Goal: Task Accomplishment & Management: Use online tool/utility

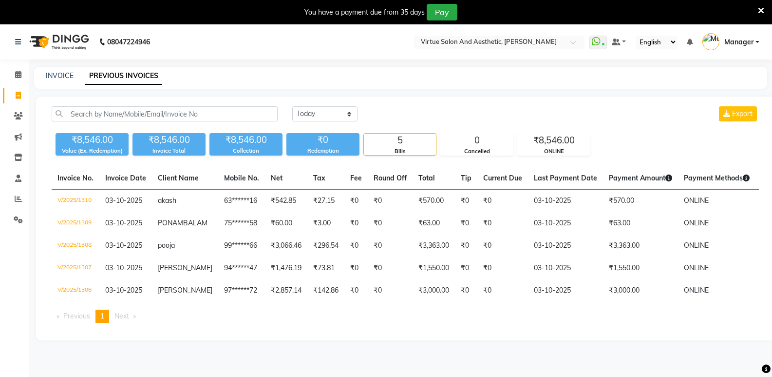
click at [14, 100] on span at bounding box center [18, 95] width 17 height 11
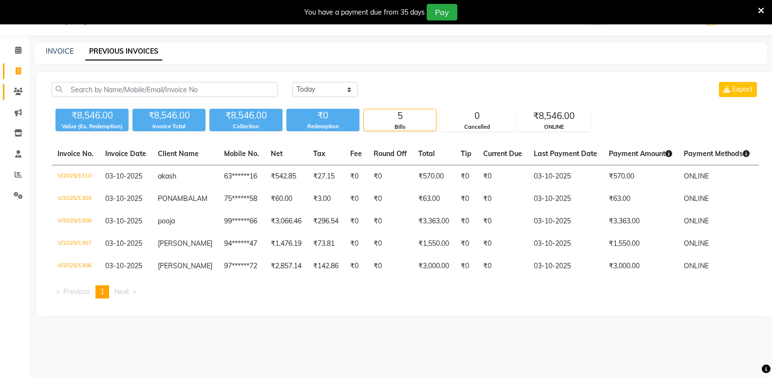
select select "service"
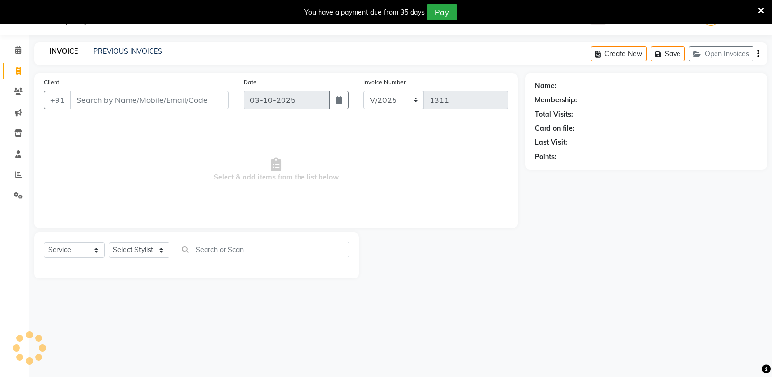
click at [105, 99] on input "Client" at bounding box center [149, 100] width 159 height 19
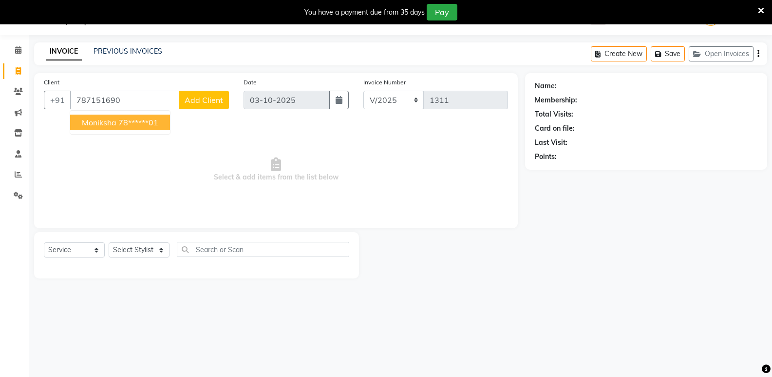
click at [104, 128] on button "Moniksha 78******01" at bounding box center [120, 122] width 100 height 16
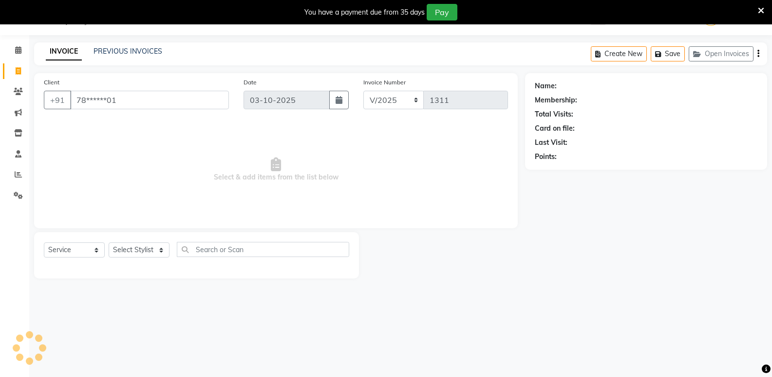
type input "78******01"
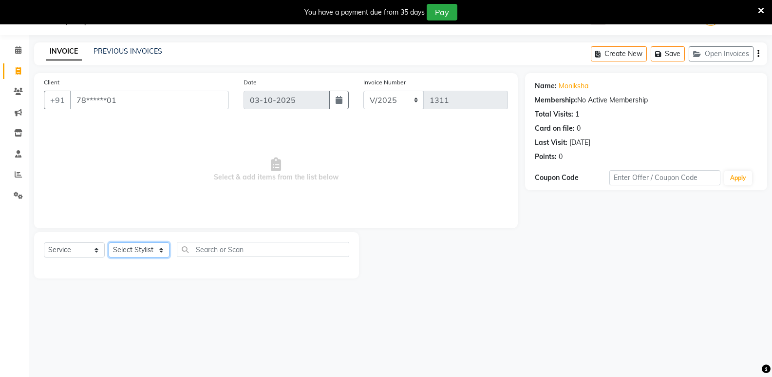
click at [140, 249] on select "Select Stylist [PERSON_NAME] [PERSON_NAME] Manager [PERSON_NAME] PRIYA [PERSON_…" at bounding box center [139, 249] width 61 height 15
select select "90679"
click at [109, 242] on select "Select Stylist [PERSON_NAME] [PERSON_NAME] Manager [PERSON_NAME] PRIYA [PERSON_…" at bounding box center [139, 249] width 61 height 15
click at [251, 251] on input "text" at bounding box center [263, 249] width 172 height 15
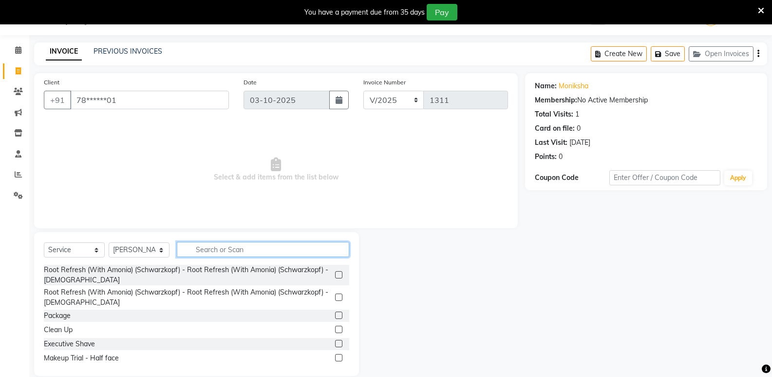
click at [250, 249] on input "text" at bounding box center [263, 249] width 172 height 15
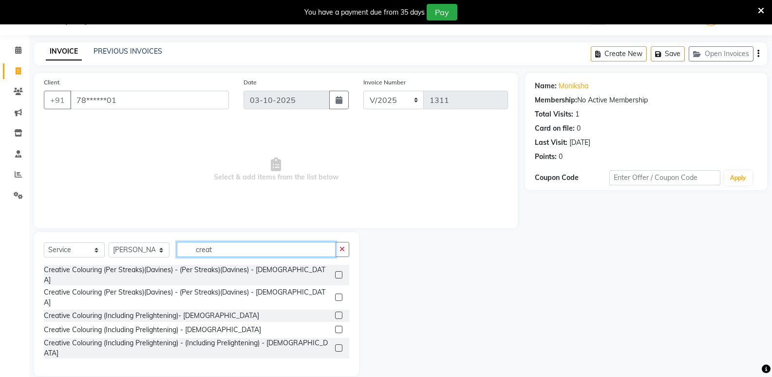
type input "creat"
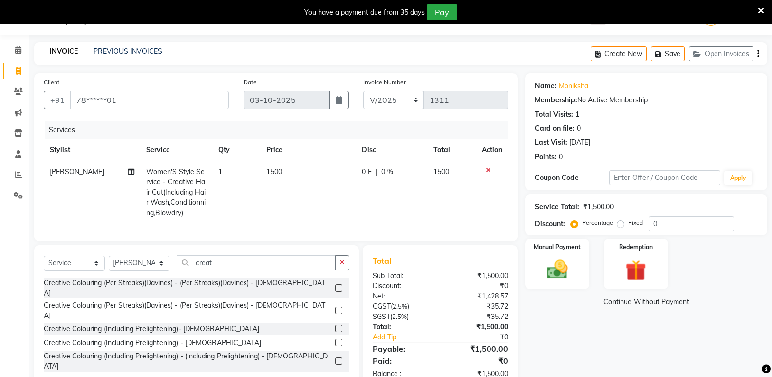
checkbox input "false"
click at [247, 268] on input "creat" at bounding box center [256, 262] width 159 height 15
type input "c"
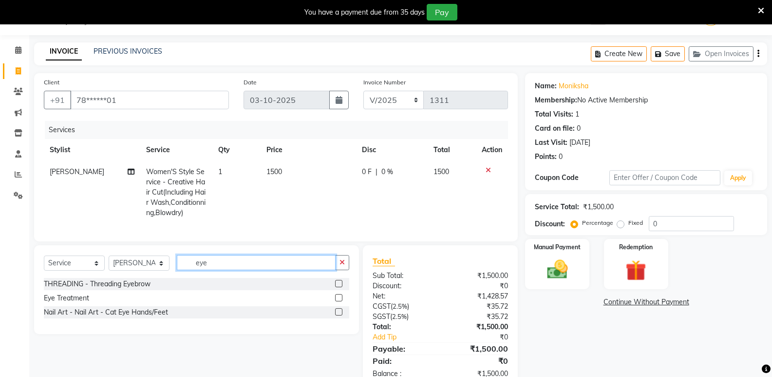
type input "eye"
click at [338, 287] on label at bounding box center [338, 283] width 7 height 7
click at [338, 287] on input "checkbox" at bounding box center [338, 284] width 6 height 6
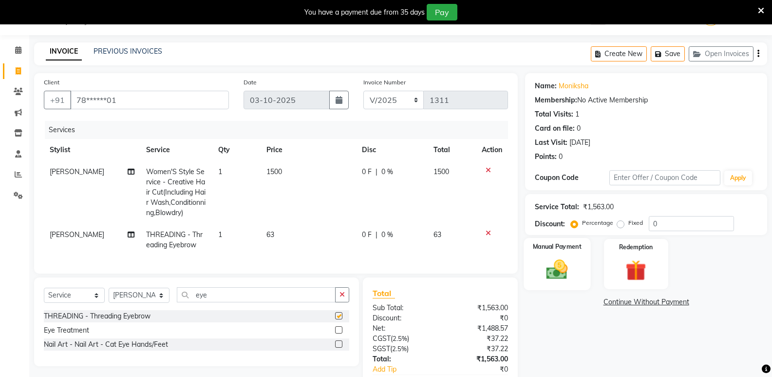
checkbox input "false"
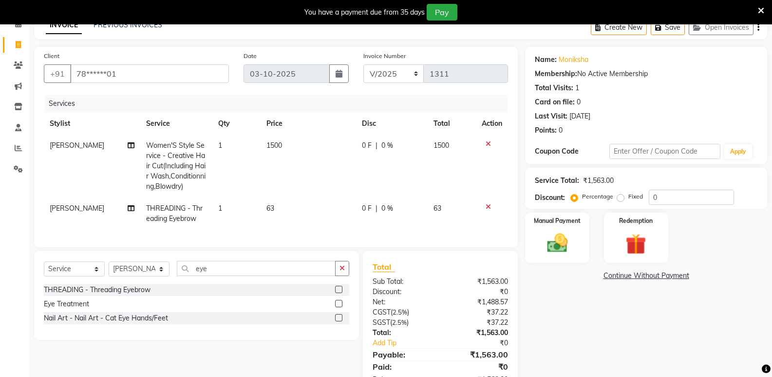
scroll to position [73, 0]
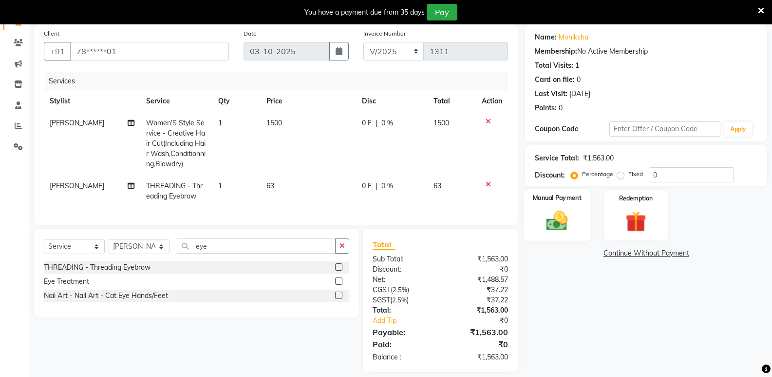
click at [554, 231] on img at bounding box center [557, 220] width 35 height 25
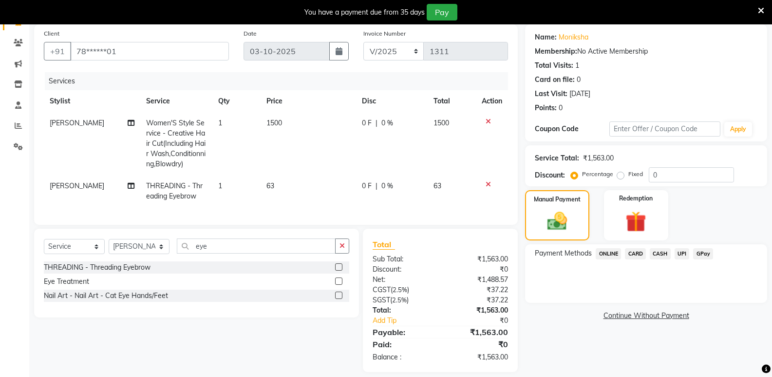
click at [610, 254] on span "ONLINE" at bounding box center [608, 253] width 25 height 11
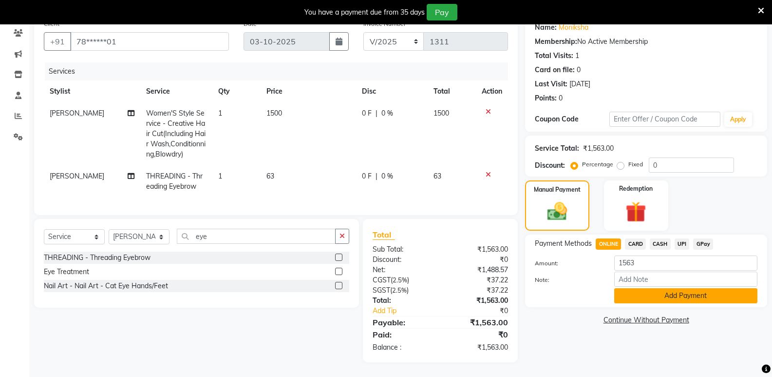
scroll to position [90, 0]
click at [710, 288] on button "Add Payment" at bounding box center [685, 295] width 143 height 15
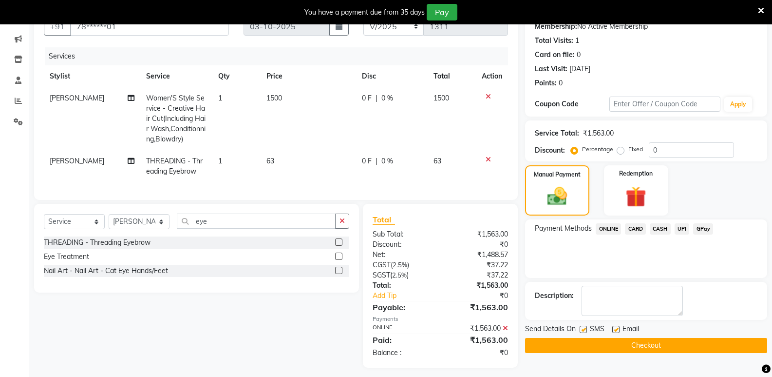
scroll to position [111, 0]
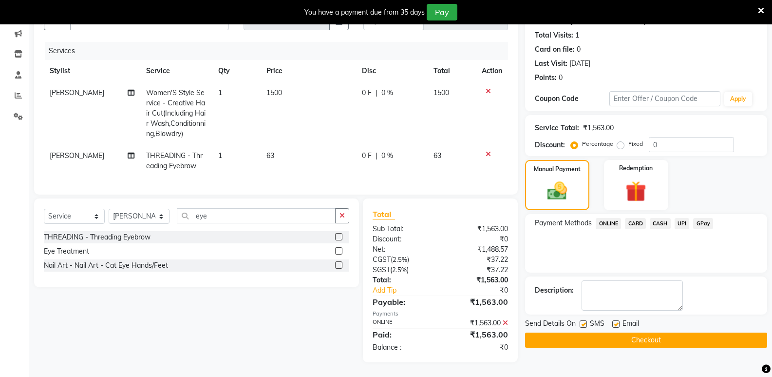
click at [680, 335] on button "Checkout" at bounding box center [646, 339] width 242 height 15
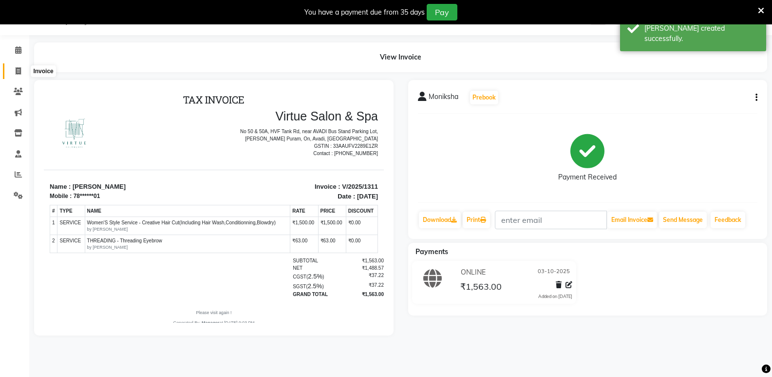
click at [10, 70] on span at bounding box center [18, 71] width 17 height 11
select select "service"
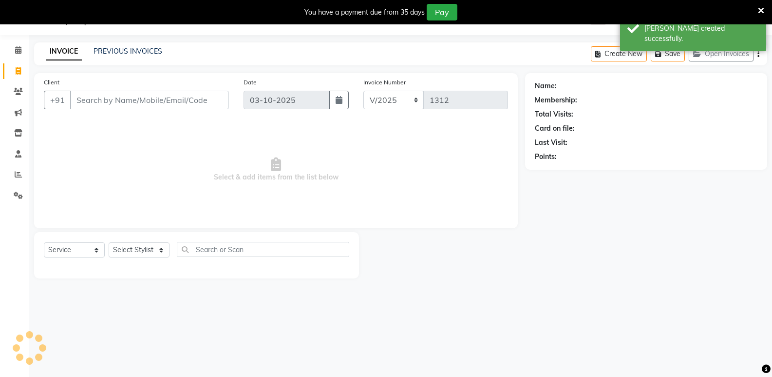
click at [131, 45] on div "INVOICE PREVIOUS INVOICES Create New Save Open Invoices" at bounding box center [400, 53] width 733 height 23
click at [132, 49] on link "PREVIOUS INVOICES" at bounding box center [128, 51] width 69 height 9
